Goal: Navigation & Orientation: Find specific page/section

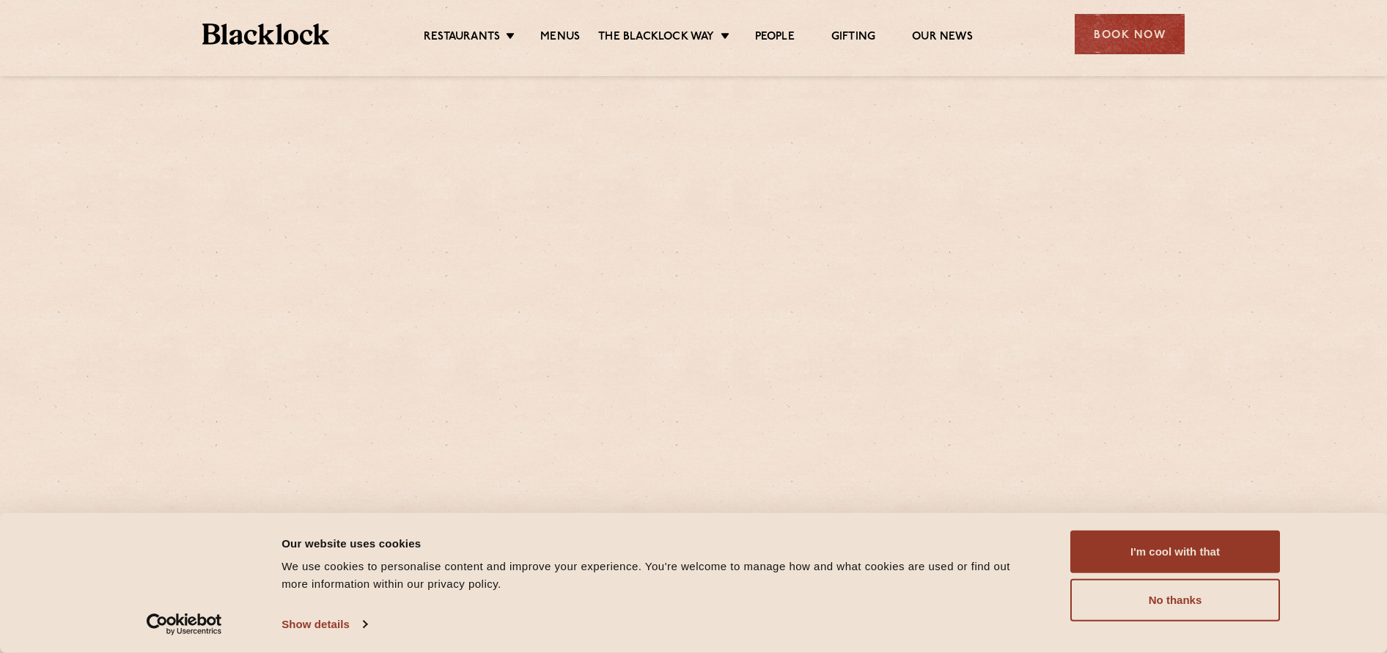
click at [214, 229] on section "Christmas The Countdown Begins We’re not quite dusting off the tinsel just yet,…" at bounding box center [693, 434] width 1387 height 670
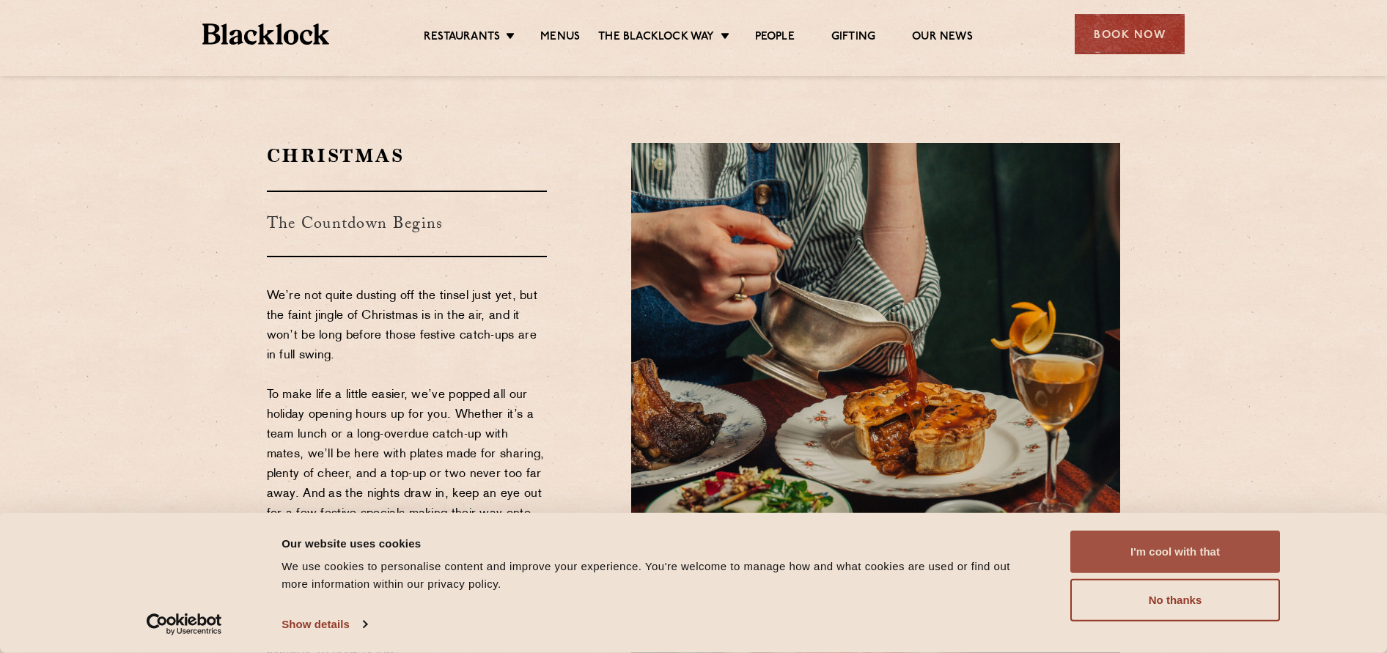
click at [1157, 555] on button "I'm cool with that" at bounding box center [1175, 552] width 210 height 43
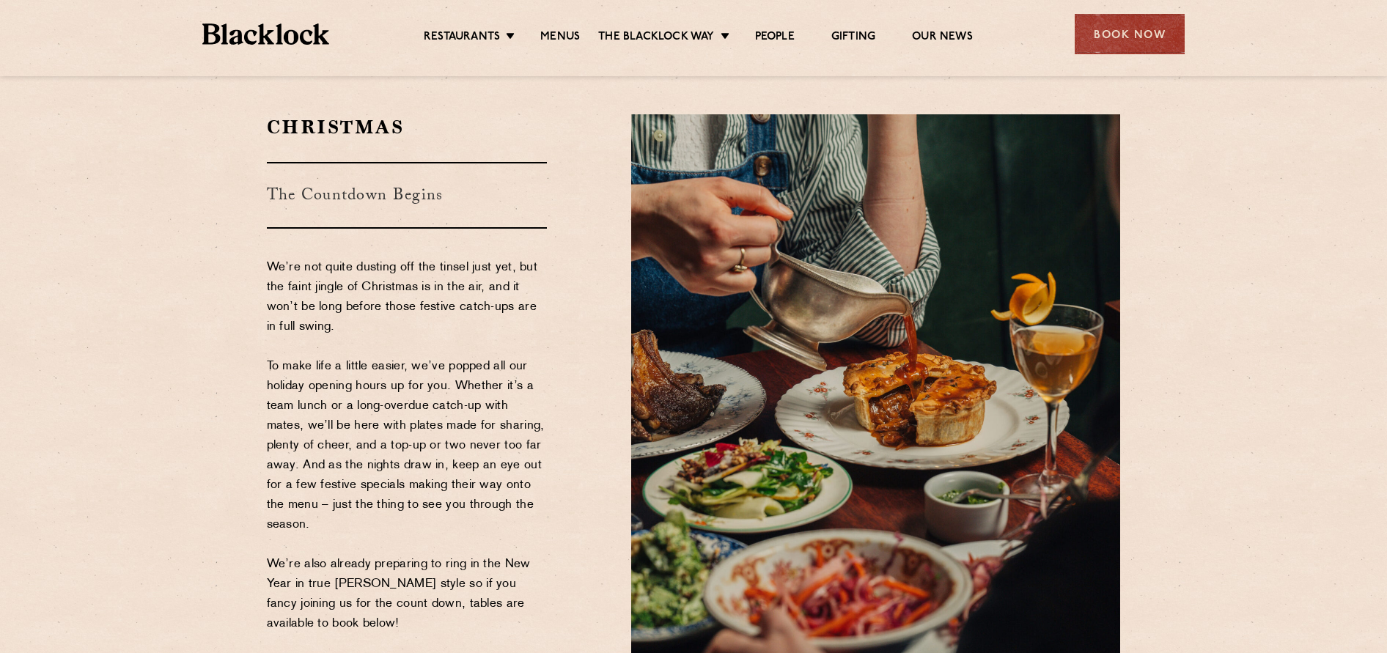
scroll to position [26, 0]
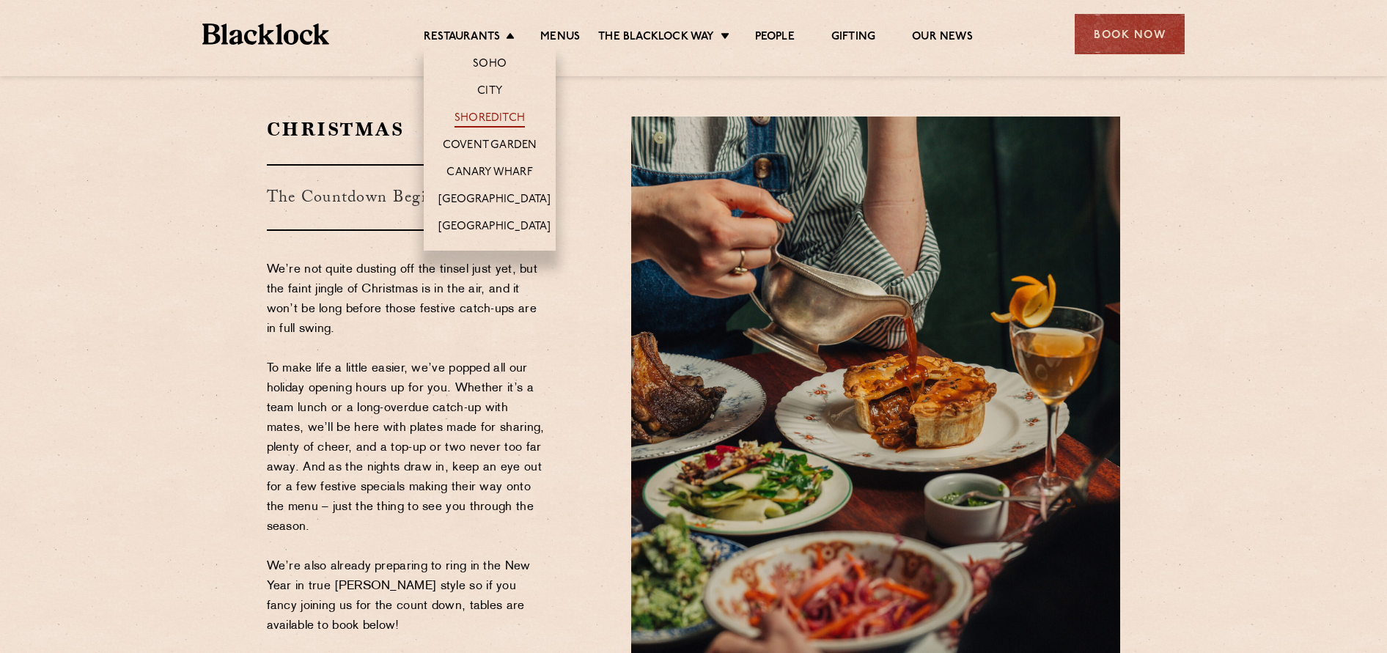
click at [480, 111] on li "Shoreditch" at bounding box center [490, 117] width 132 height 27
click at [490, 116] on link "Shoreditch" at bounding box center [489, 119] width 70 height 16
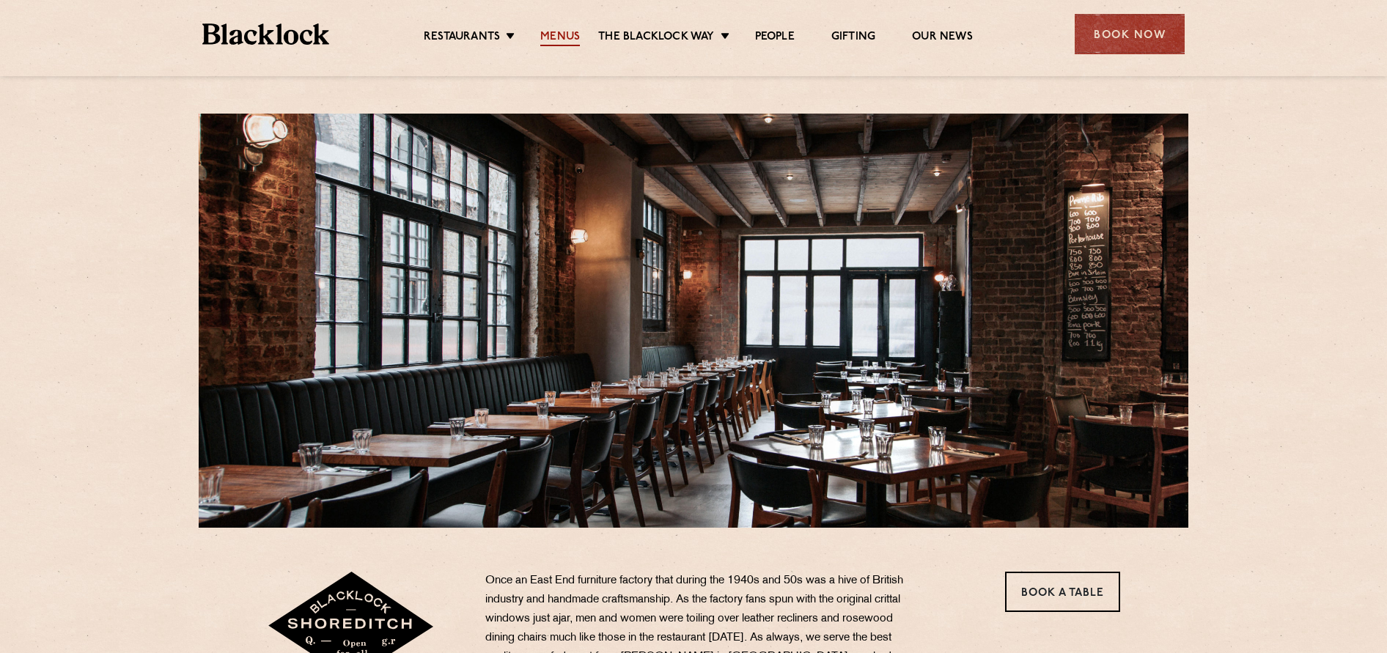
click at [553, 32] on link "Menus" at bounding box center [560, 38] width 40 height 16
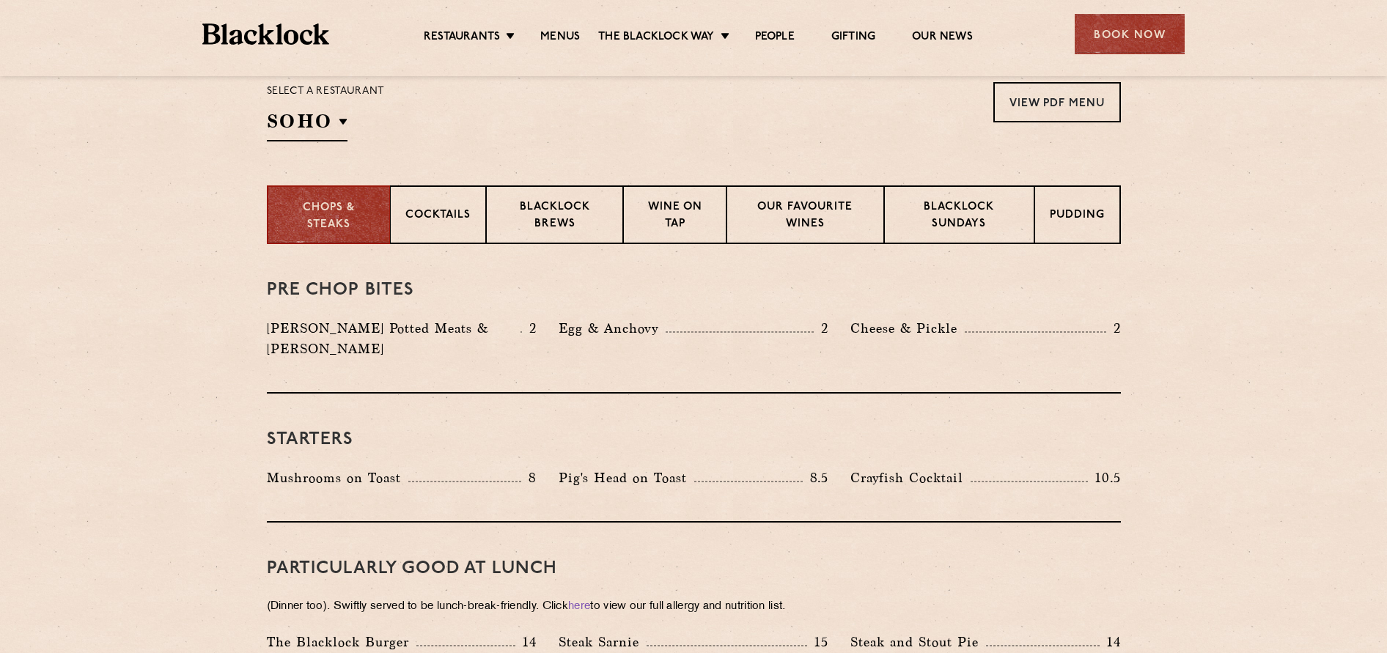
scroll to position [487, 0]
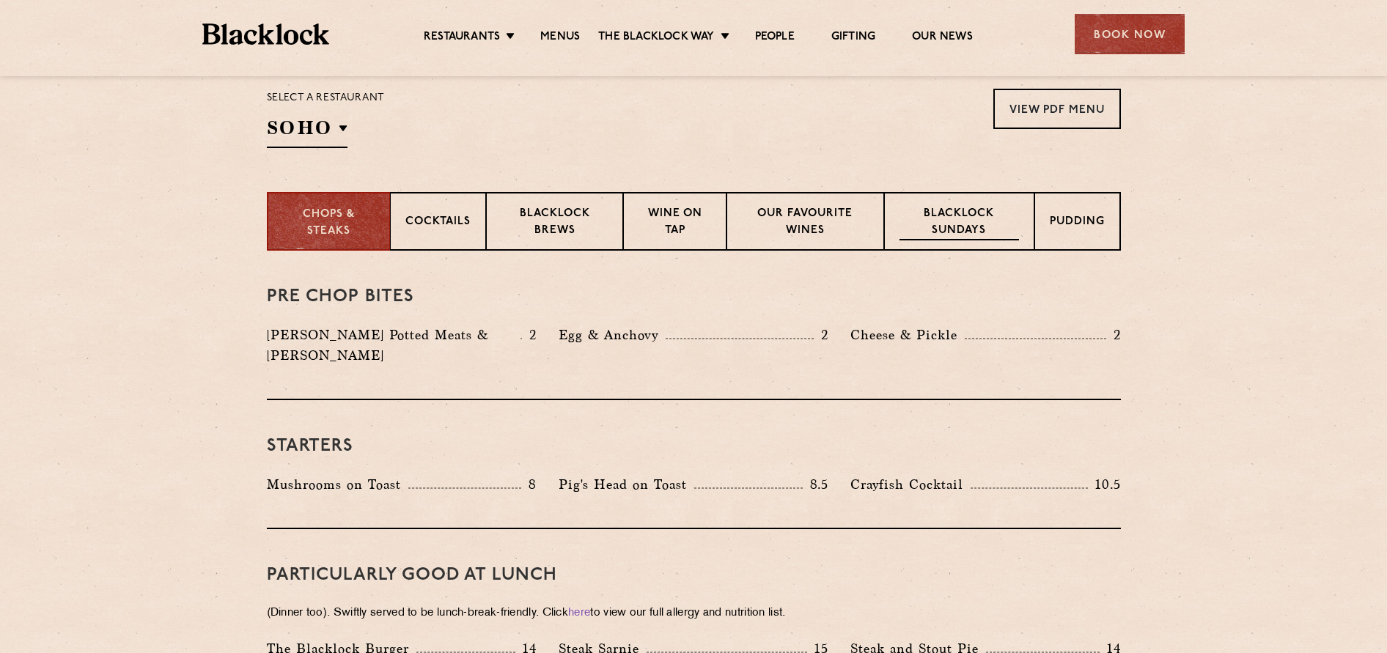
click at [930, 223] on p "Blacklock Sundays" at bounding box center [958, 223] width 119 height 34
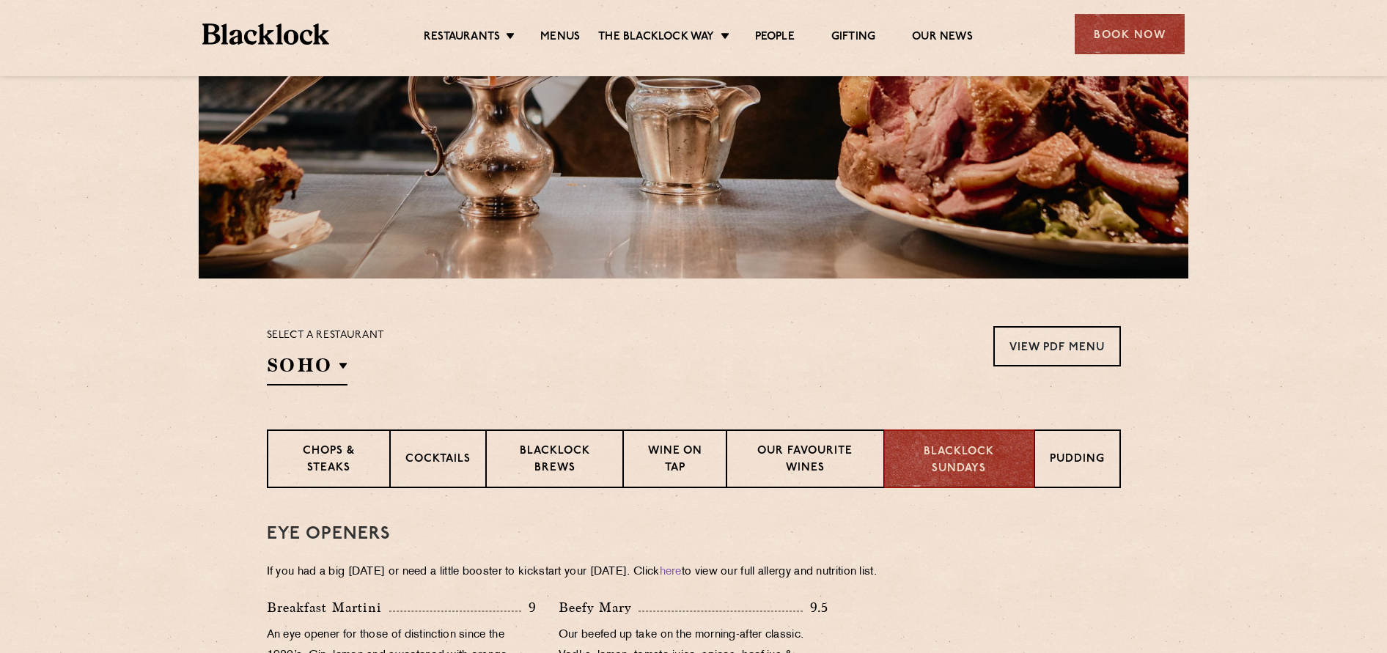
scroll to position [0, 0]
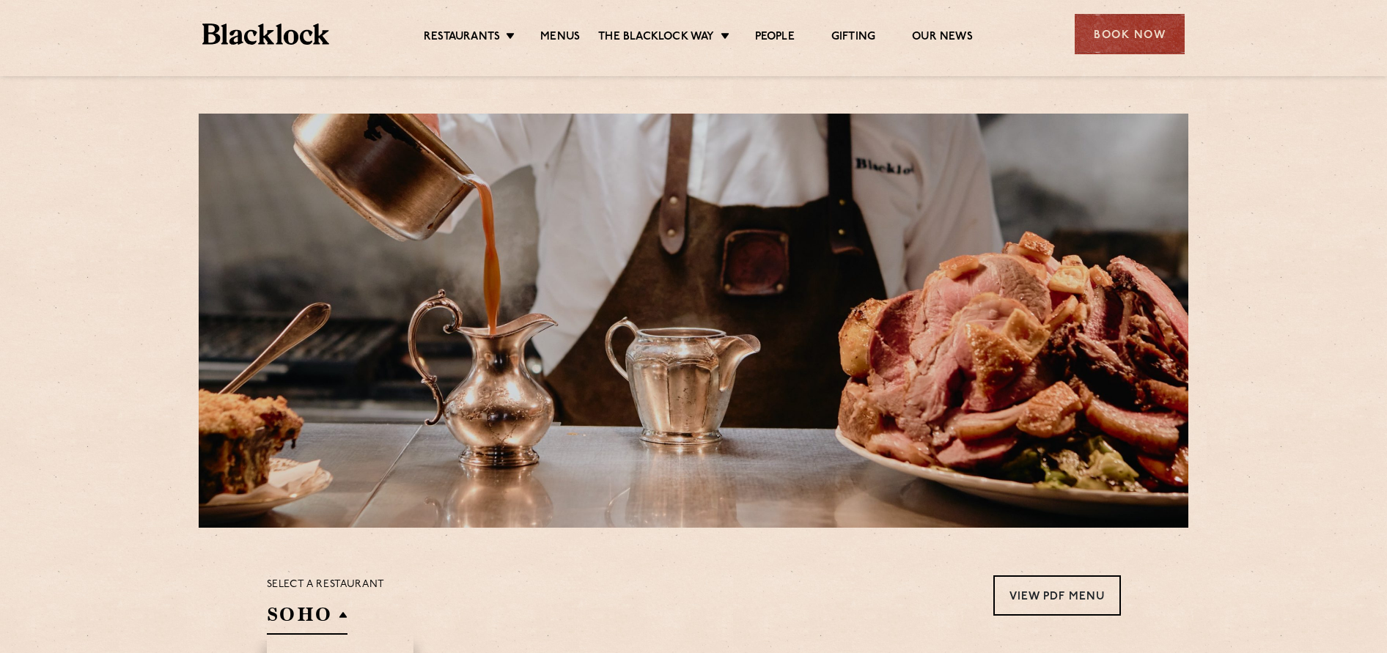
click at [312, 615] on h2 "SOHO" at bounding box center [307, 618] width 81 height 33
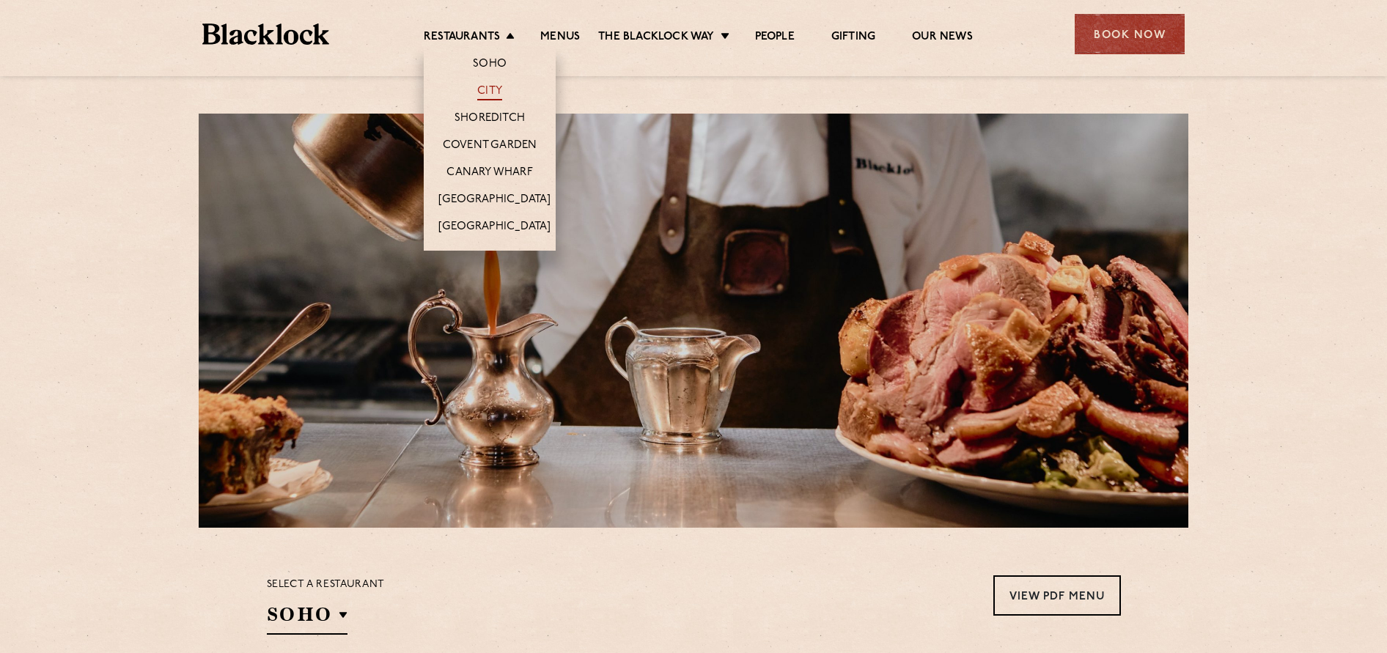
click at [479, 94] on link "City" at bounding box center [489, 92] width 25 height 16
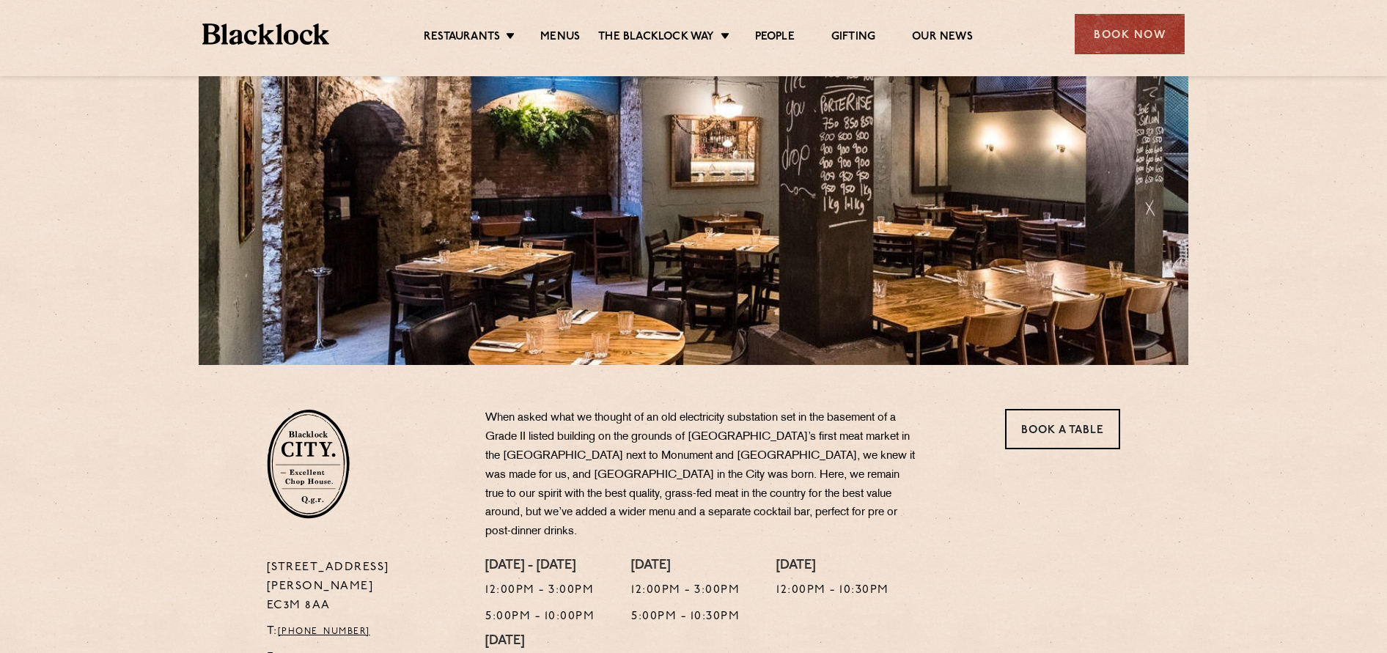
scroll to position [165, 0]
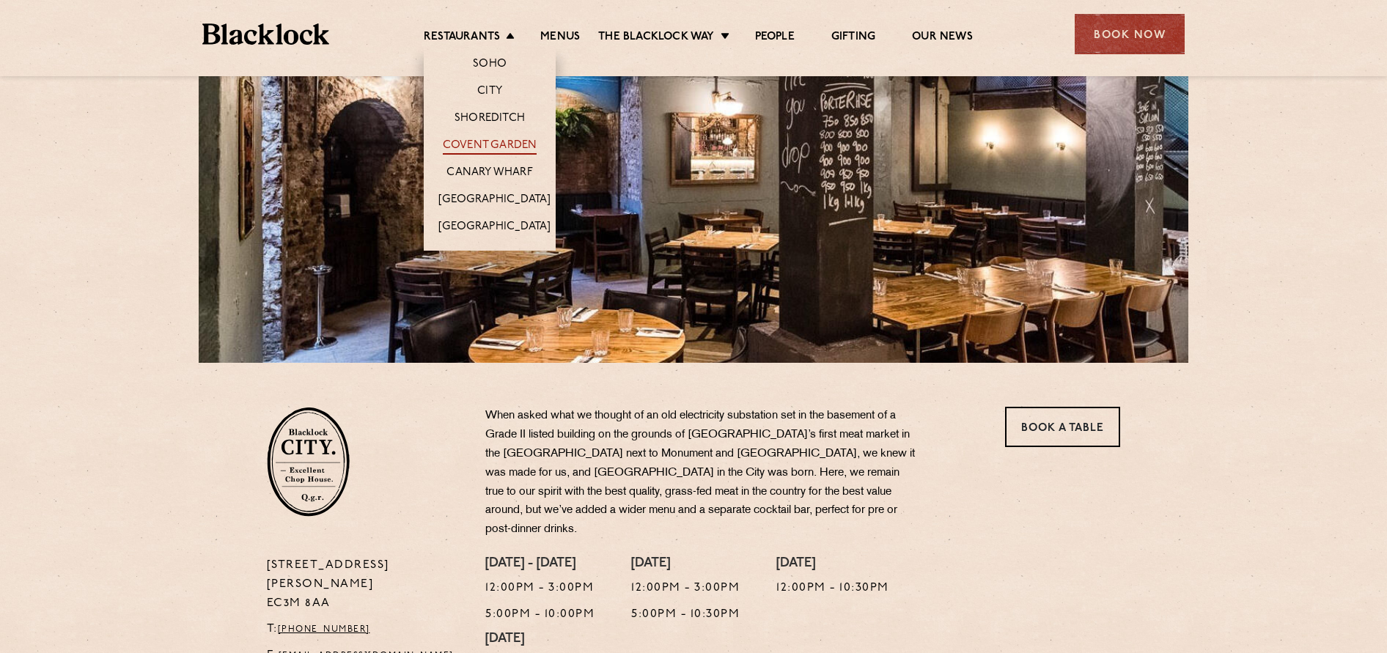
click at [498, 142] on link "Covent Garden" at bounding box center [490, 147] width 95 height 16
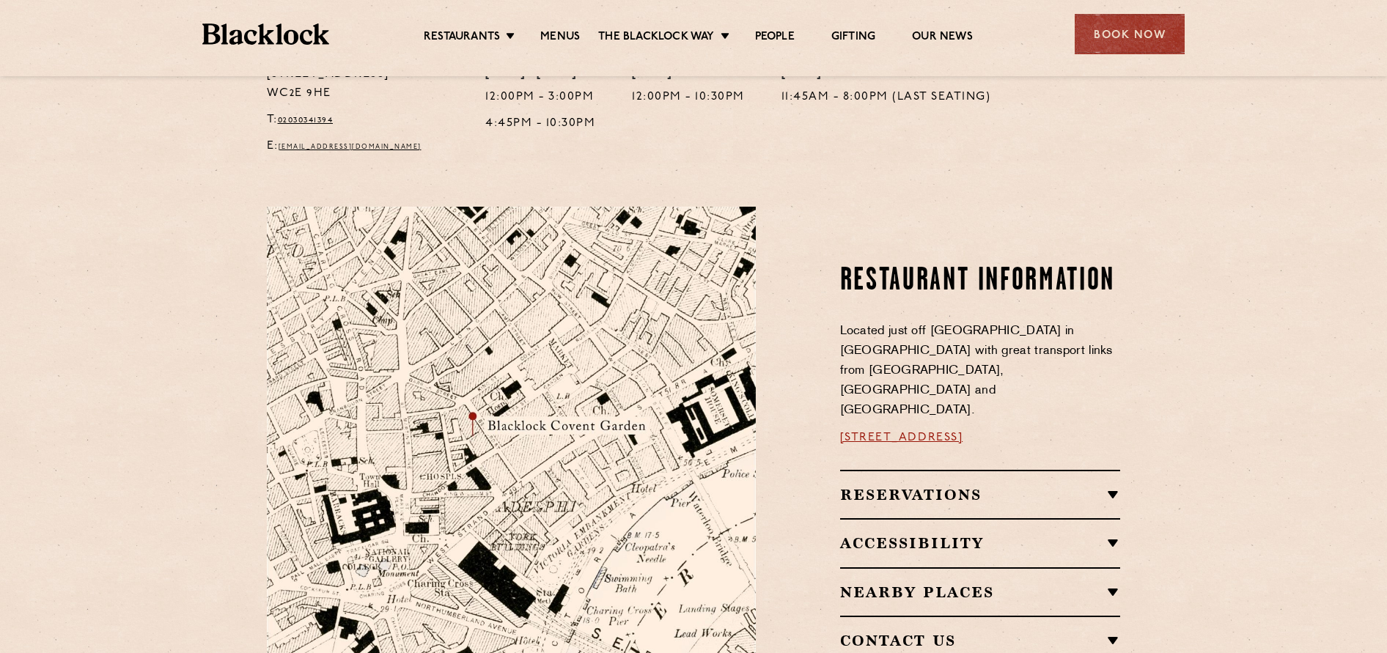
scroll to position [419, 0]
